Goal: Obtain resource: Obtain resource

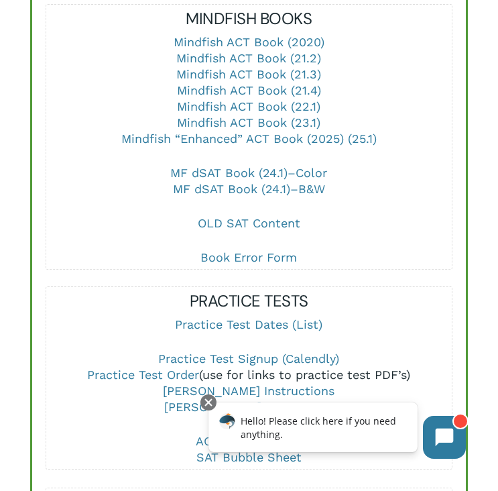
scroll to position [622, 0]
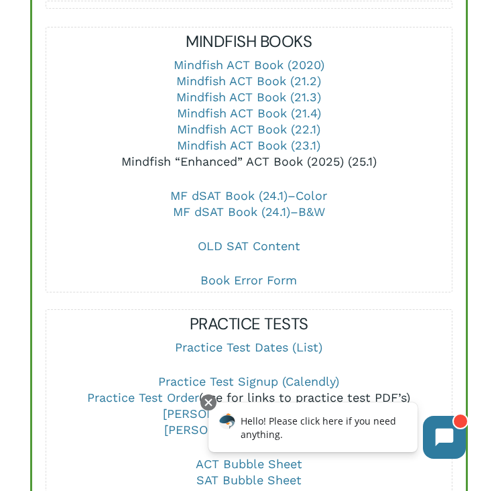
click at [197, 154] on link "Mindfish “Enhanced” ACT Book (2025) (25.1)" at bounding box center [249, 161] width 256 height 14
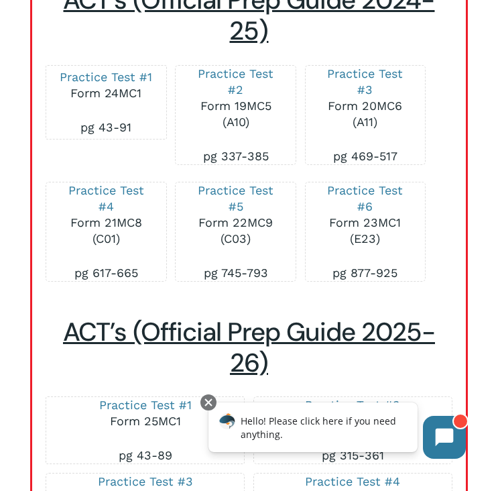
scroll to position [4635, 0]
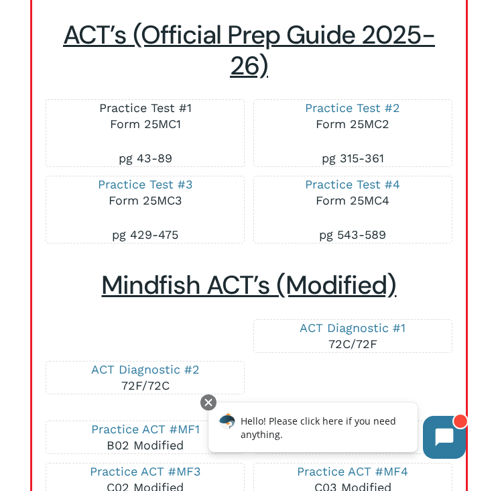
click at [150, 106] on link "Practice Test #1" at bounding box center [145, 108] width 93 height 14
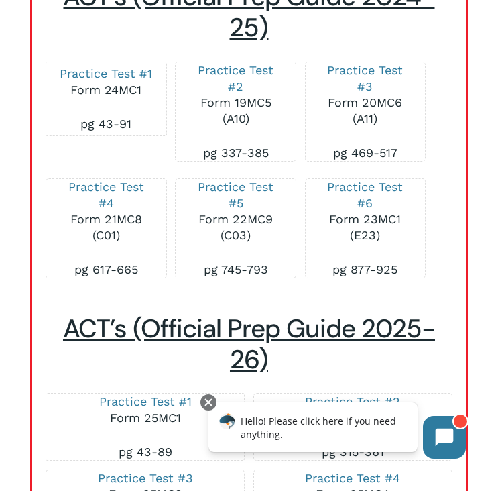
scroll to position [4329, 0]
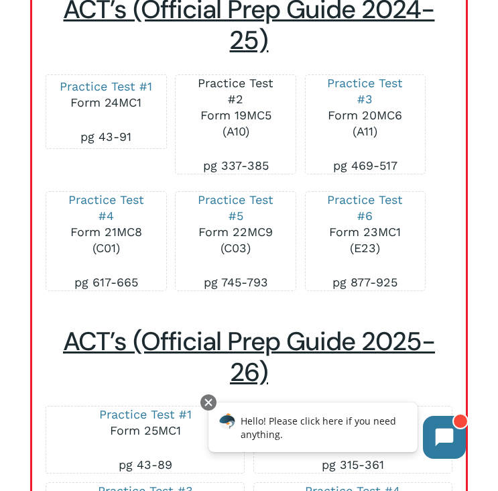
click at [245, 85] on link "Practice Test #2" at bounding box center [236, 91] width 76 height 30
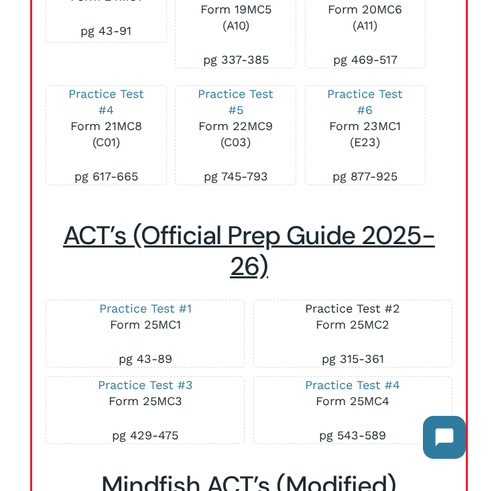
scroll to position [4434, 0]
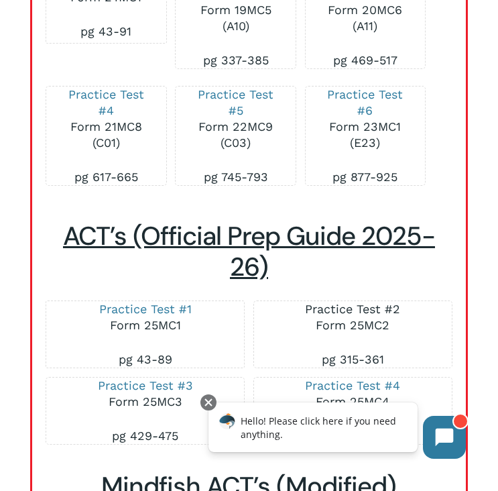
click at [343, 307] on link "Practice Test #2" at bounding box center [352, 309] width 95 height 14
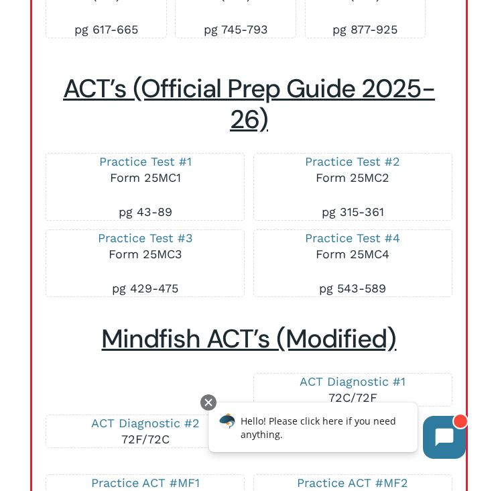
scroll to position [4578, 0]
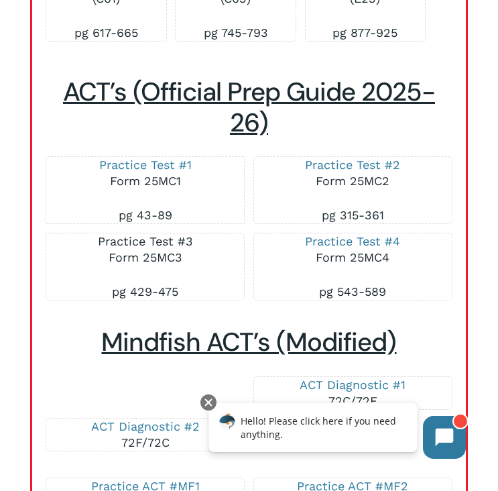
click at [180, 240] on link "Practice Test #3" at bounding box center [145, 241] width 95 height 14
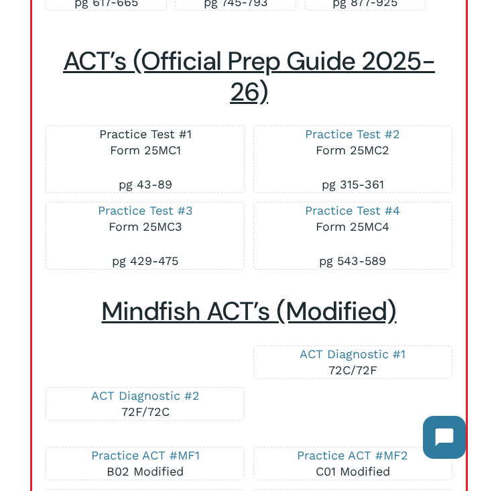
click at [182, 133] on link "Practice Test #1" at bounding box center [145, 134] width 93 height 14
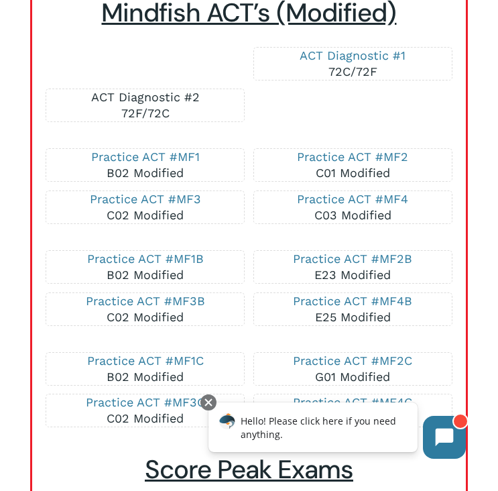
scroll to position [4907, 0]
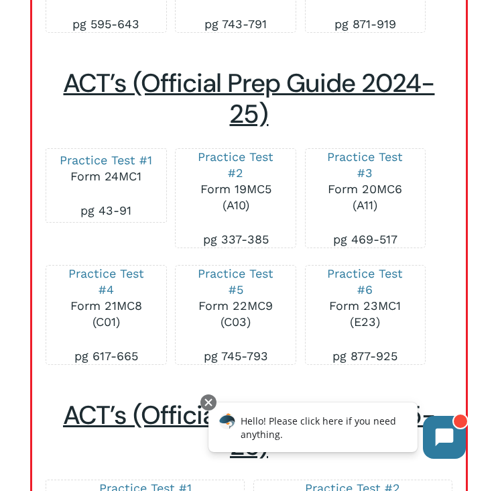
scroll to position [4329, 0]
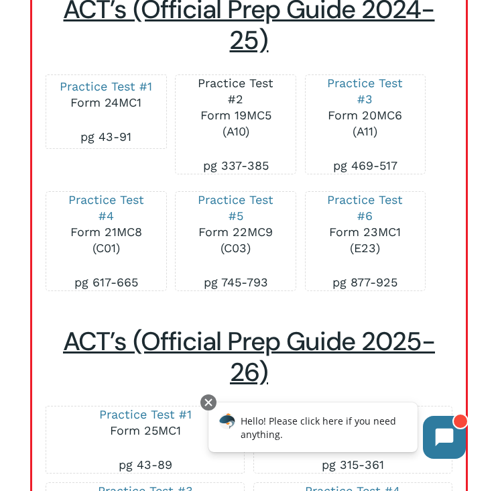
click at [236, 80] on link "Practice Test #2" at bounding box center [236, 91] width 76 height 30
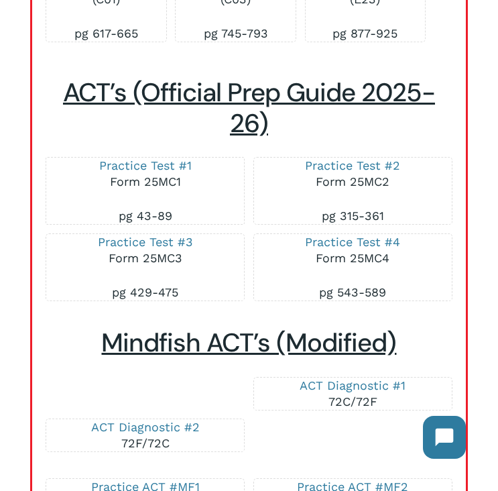
scroll to position [4716, 0]
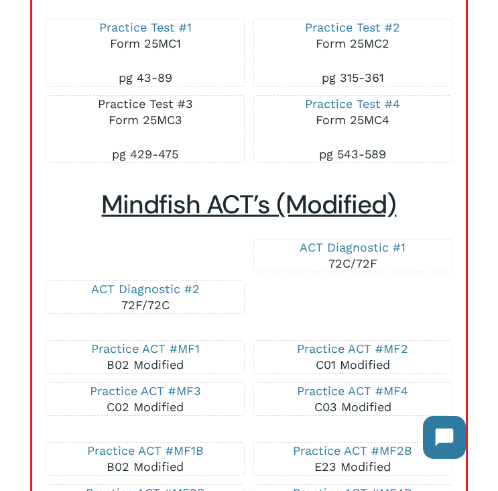
click at [168, 105] on link "Practice Test #3" at bounding box center [145, 104] width 95 height 14
